Goal: Task Accomplishment & Management: Manage account settings

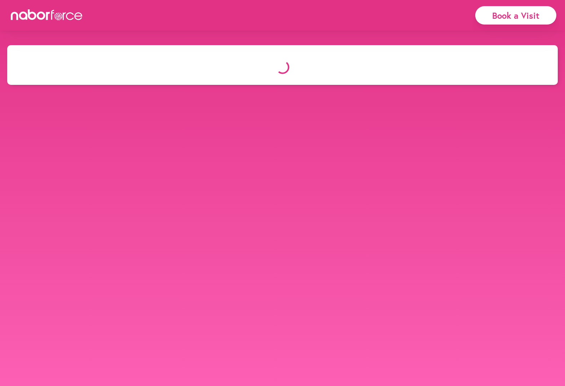
select select "*"
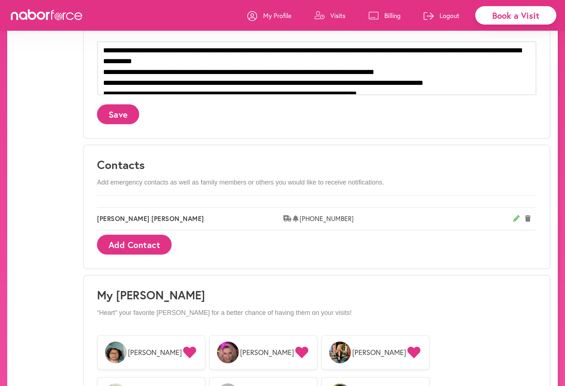
scroll to position [317, 0]
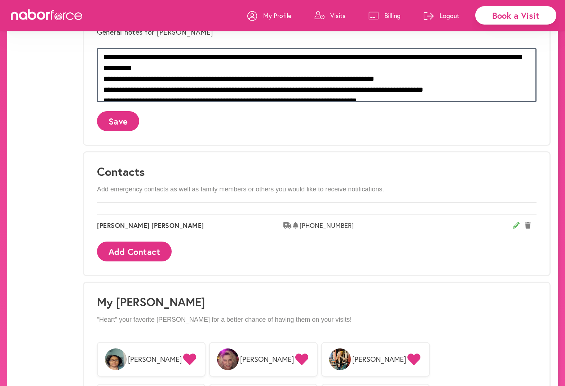
click at [439, 76] on textarea at bounding box center [317, 75] width 440 height 54
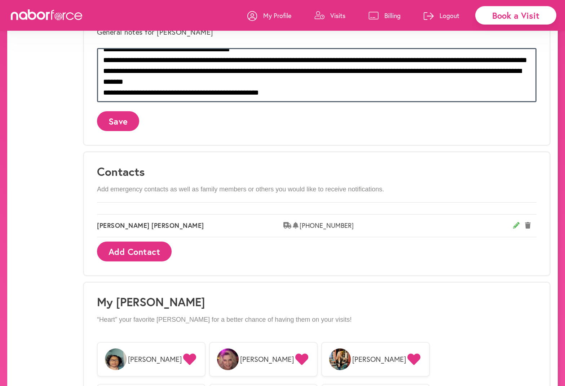
scroll to position [101, 0]
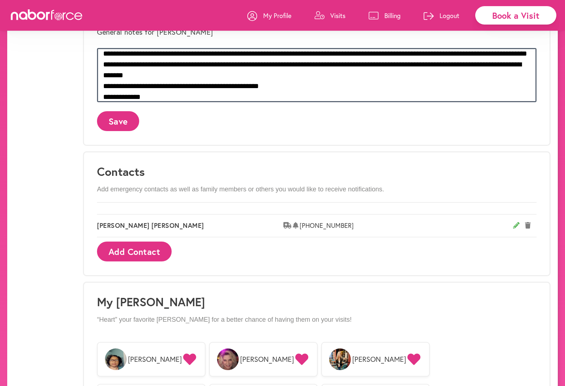
click at [164, 84] on textarea at bounding box center [317, 75] width 440 height 54
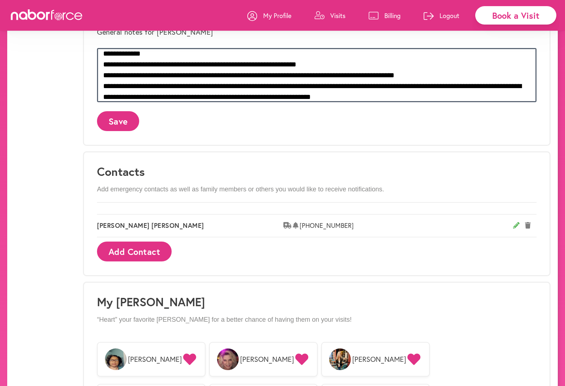
scroll to position [159, 0]
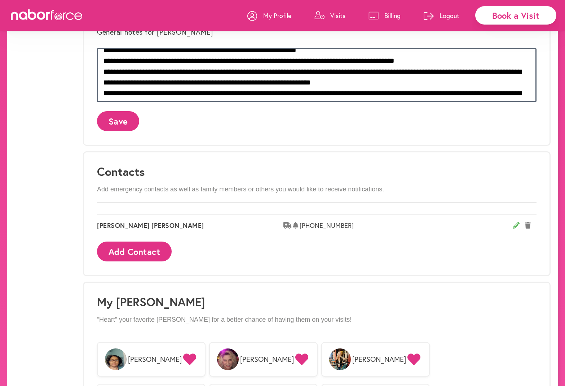
click at [389, 72] on textarea at bounding box center [317, 75] width 440 height 54
click at [383, 82] on textarea at bounding box center [317, 75] width 440 height 54
click at [398, 71] on textarea at bounding box center [317, 75] width 440 height 54
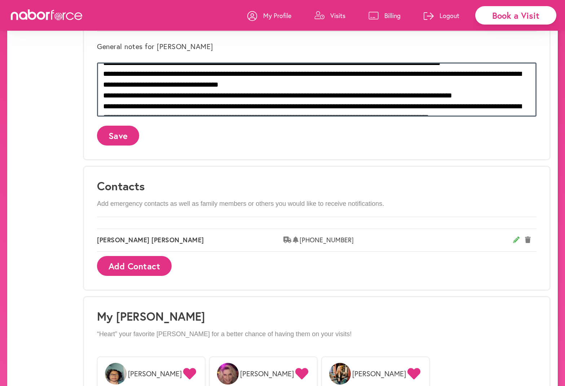
scroll to position [209, 0]
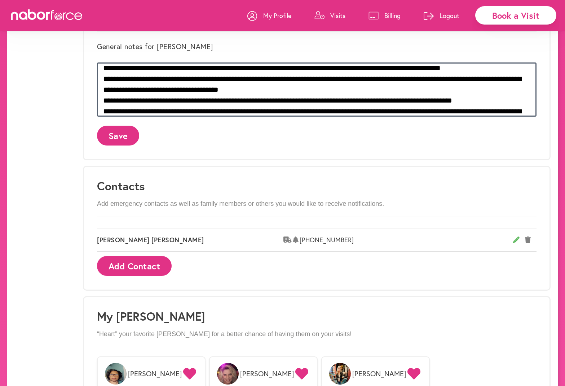
click at [210, 110] on textarea at bounding box center [317, 89] width 440 height 54
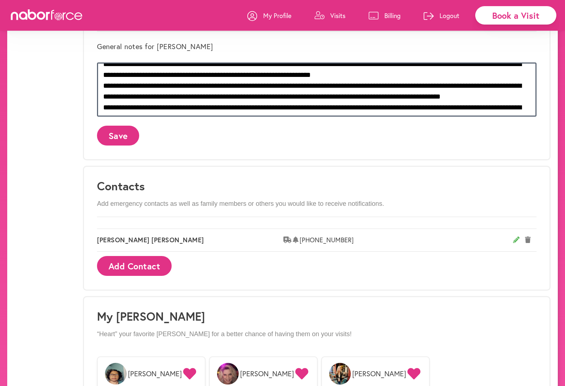
scroll to position [166, 0]
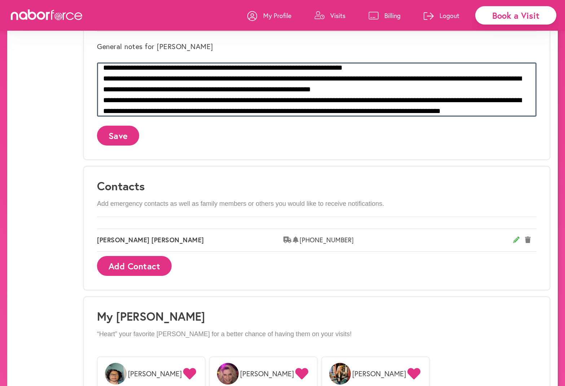
click at [369, 78] on textarea at bounding box center [317, 89] width 440 height 54
type textarea "**********"
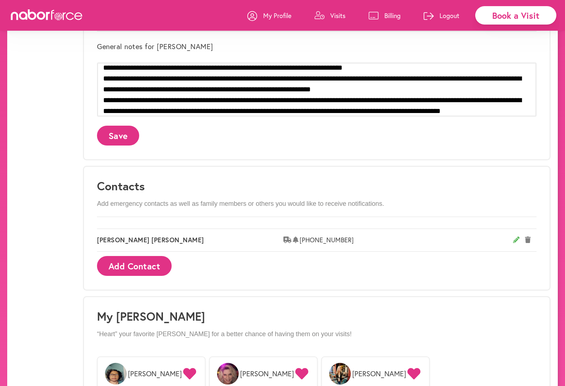
click at [114, 137] on button "Save" at bounding box center [118, 135] width 42 height 20
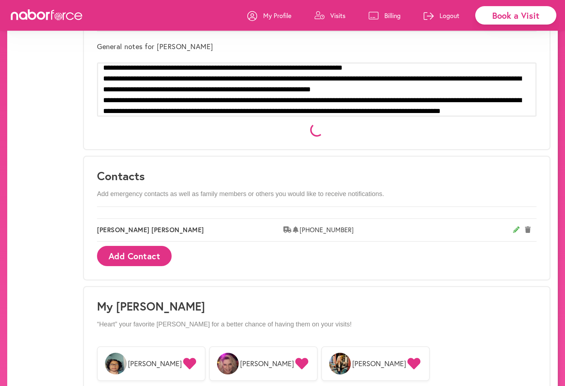
scroll to position [0, 0]
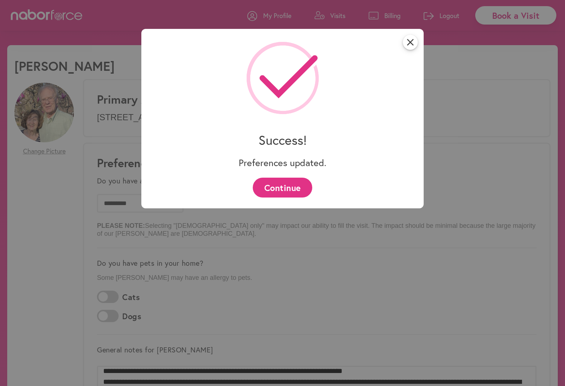
click at [278, 191] on button "Continue" at bounding box center [283, 187] width 60 height 20
